Goal: Find specific page/section: Find specific page/section

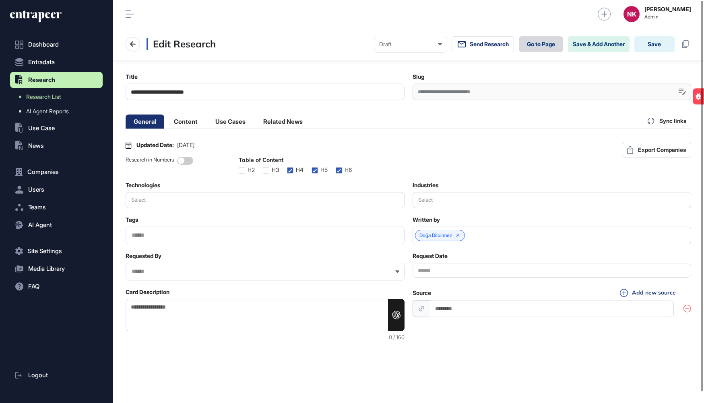
click at [536, 41] on link "Go to Page" at bounding box center [540, 44] width 44 height 16
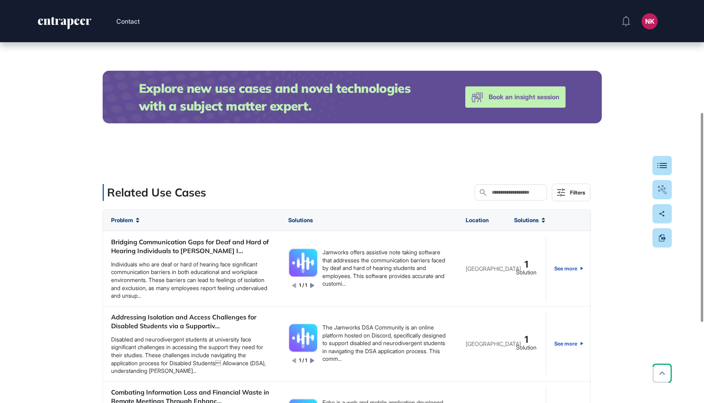
scroll to position [166, 0]
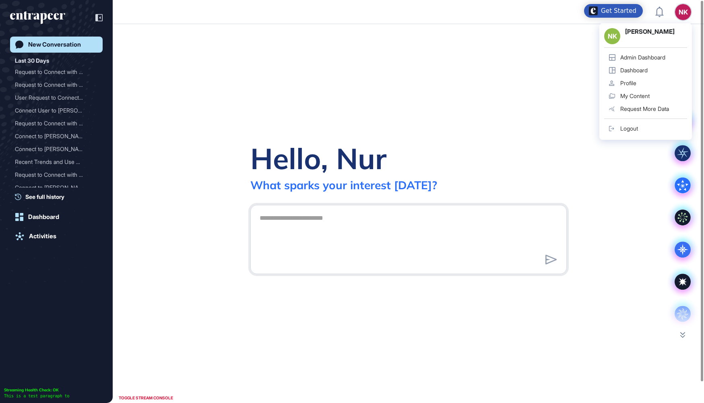
click at [642, 53] on link "Admin Dashboard" at bounding box center [645, 57] width 83 height 13
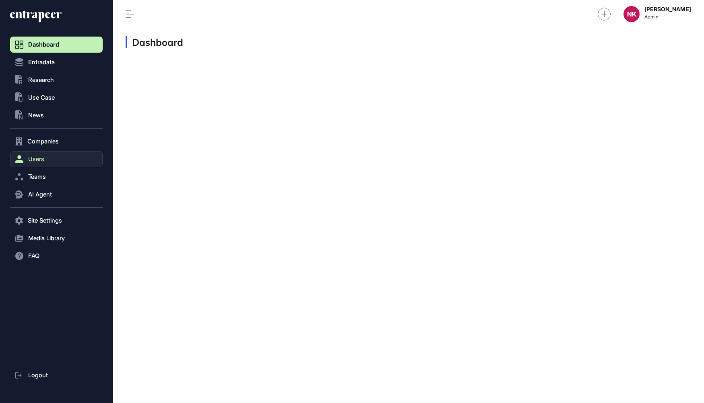
click at [53, 157] on button "Users" at bounding box center [56, 159] width 93 height 16
click at [51, 171] on link "User List" at bounding box center [58, 176] width 88 height 14
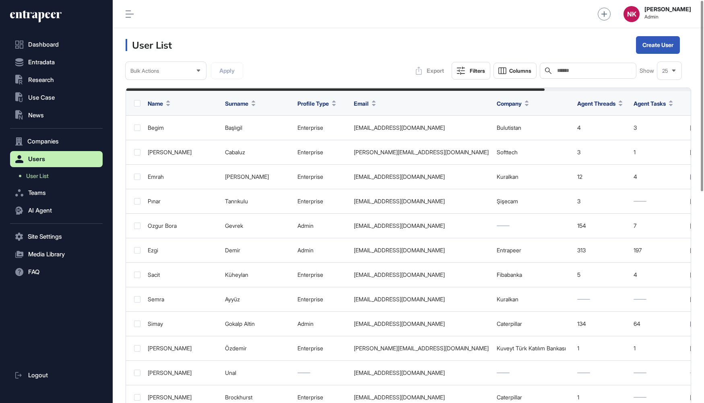
click at [582, 66] on div "Search" at bounding box center [587, 71] width 97 height 16
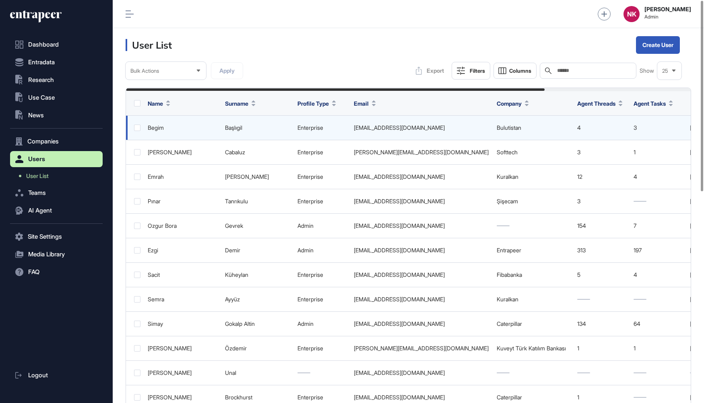
click at [511, 124] on link "Bulutistan" at bounding box center [508, 127] width 25 height 7
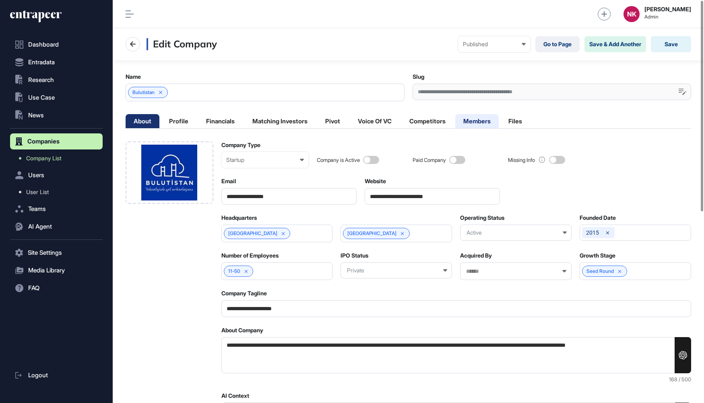
click at [500, 118] on li "Members" at bounding box center [515, 121] width 30 height 14
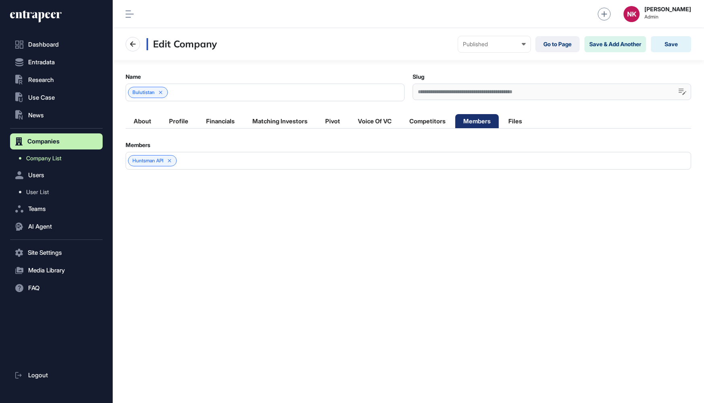
click at [36, 159] on span "Company List" at bounding box center [43, 158] width 35 height 6
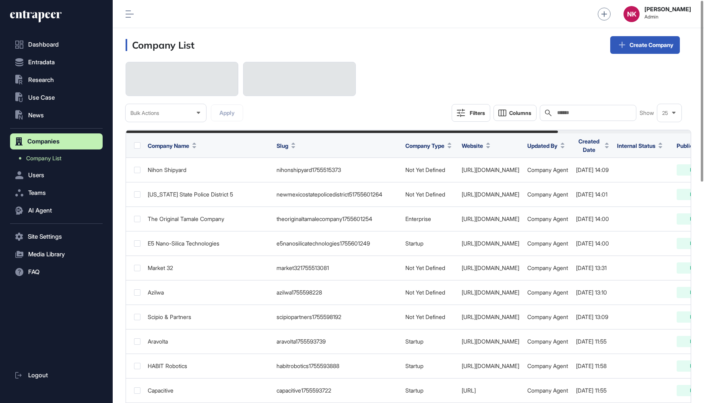
click at [583, 113] on input "text" at bounding box center [593, 113] width 75 height 6
click at [66, 192] on button "Teams" at bounding box center [56, 193] width 93 height 16
click at [53, 190] on link "Team List" at bounding box center [58, 194] width 88 height 14
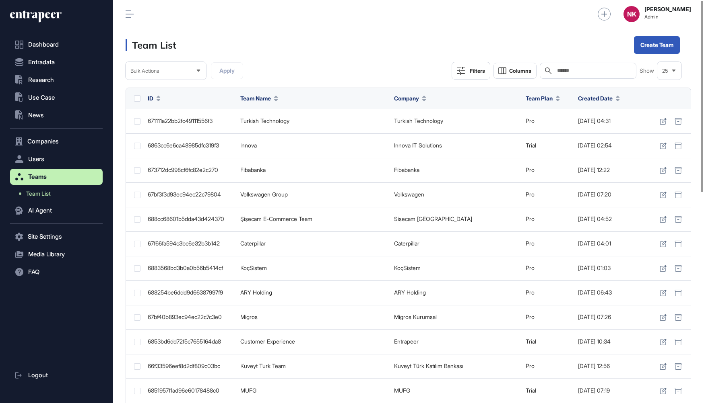
click at [570, 69] on input "text" at bounding box center [593, 71] width 75 height 6
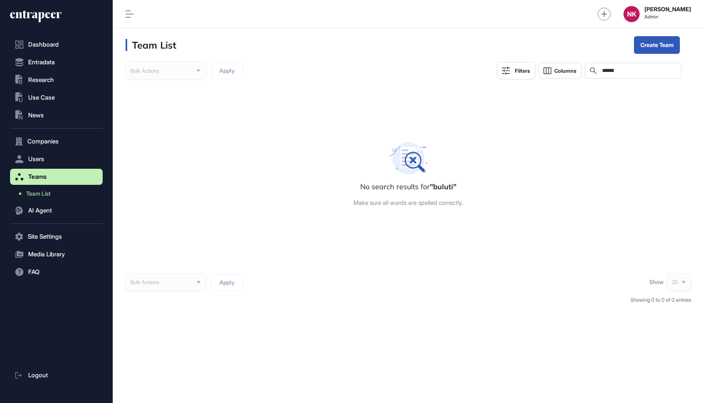
type input "******"
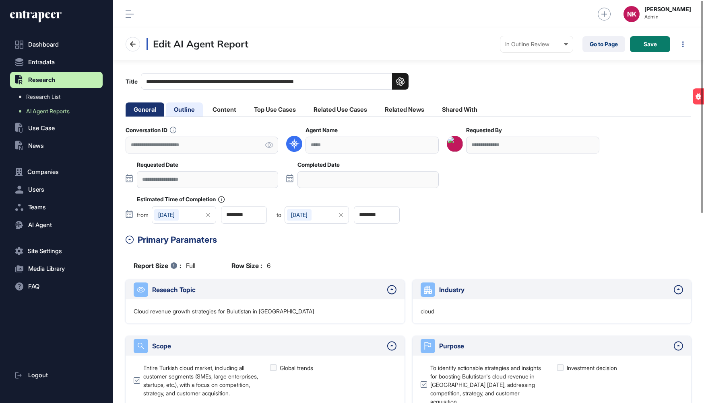
click at [204, 109] on li "Outline" at bounding box center [224, 110] width 40 height 14
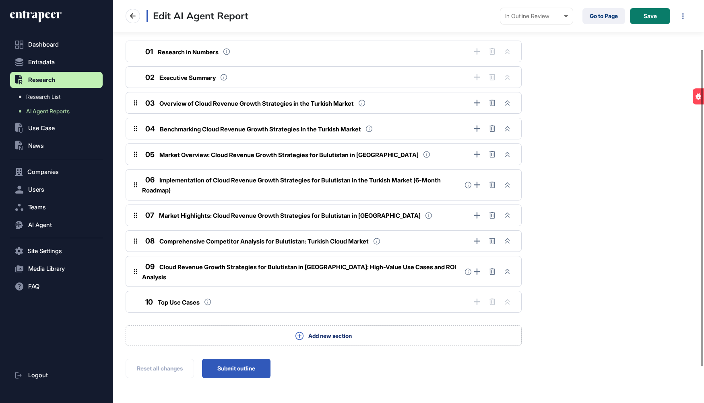
scroll to position [109, 0]
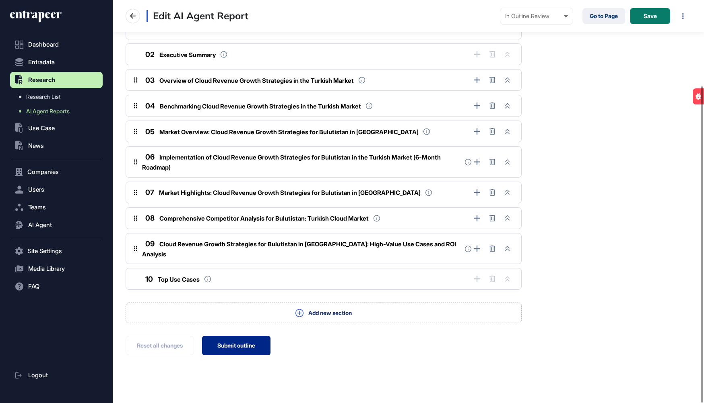
click at [237, 336] on button "Submit outline" at bounding box center [236, 345] width 68 height 19
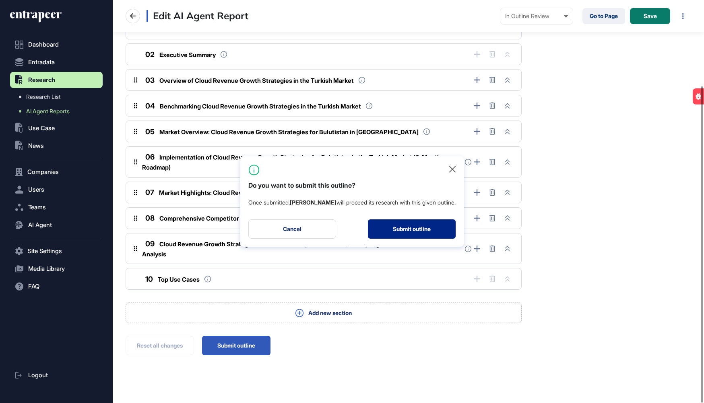
click at [419, 234] on button "Submit outline" at bounding box center [412, 229] width 88 height 19
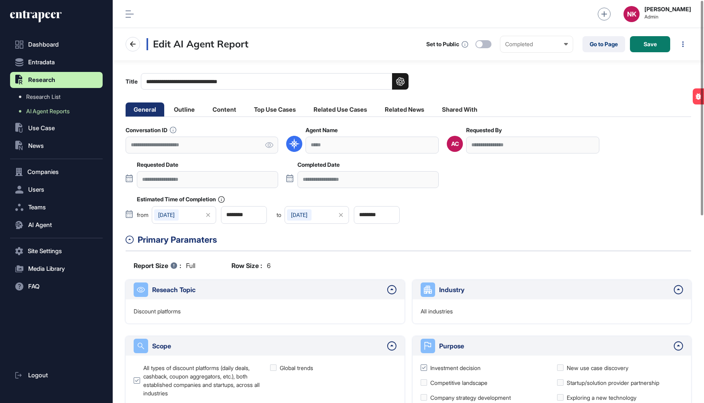
click at [206, 74] on input "**********" at bounding box center [274, 81] width 267 height 16
click at [205, 83] on input "**********" at bounding box center [274, 81] width 267 height 16
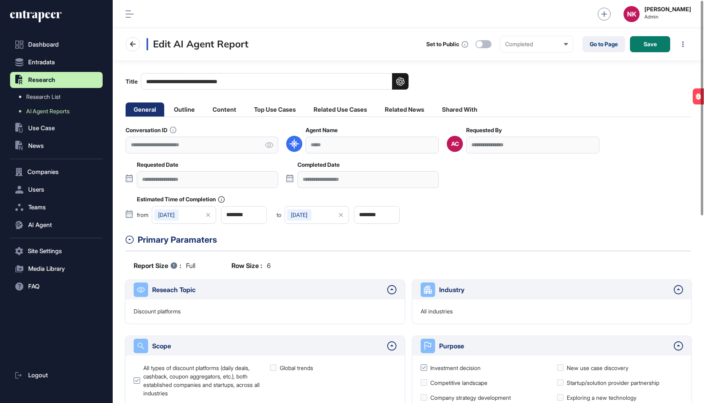
click at [205, 83] on input "**********" at bounding box center [274, 81] width 267 height 16
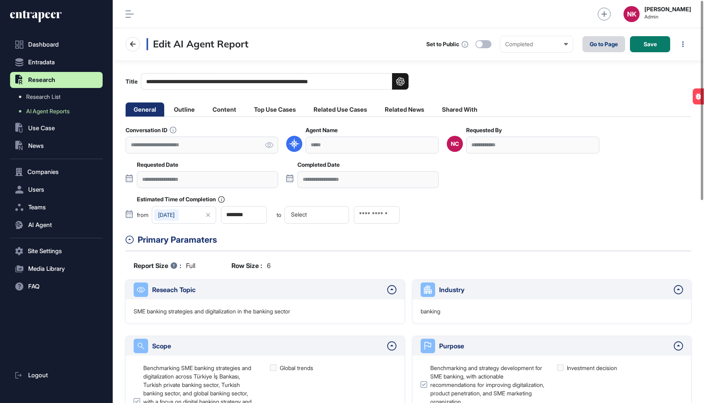
click at [602, 43] on link "Go to Page" at bounding box center [603, 44] width 43 height 16
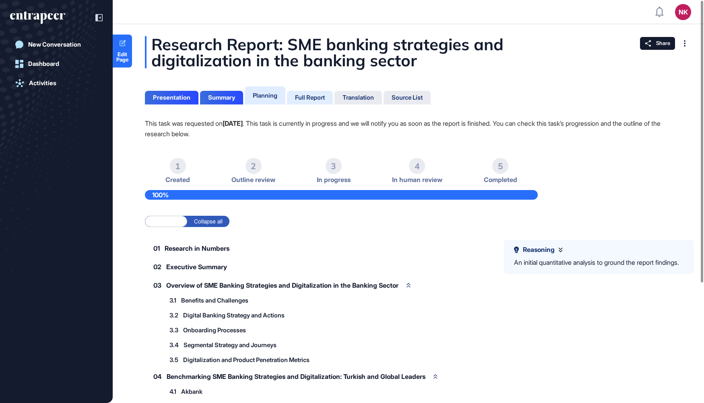
click at [334, 93] on div "Full Report" at bounding box center [357, 98] width 47 height 14
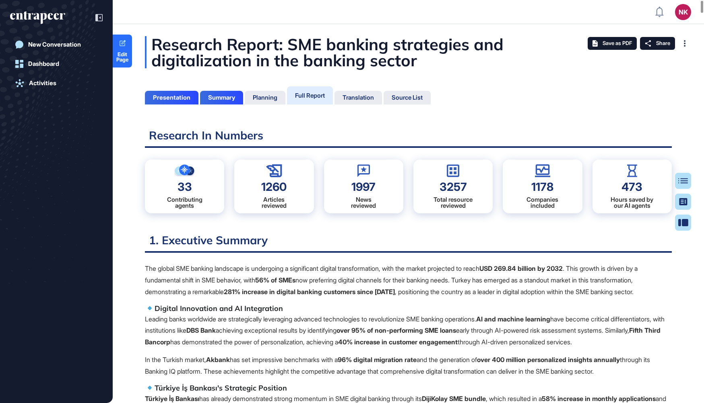
scroll to position [363, 2]
